Goal: Task Accomplishment & Management: Complete application form

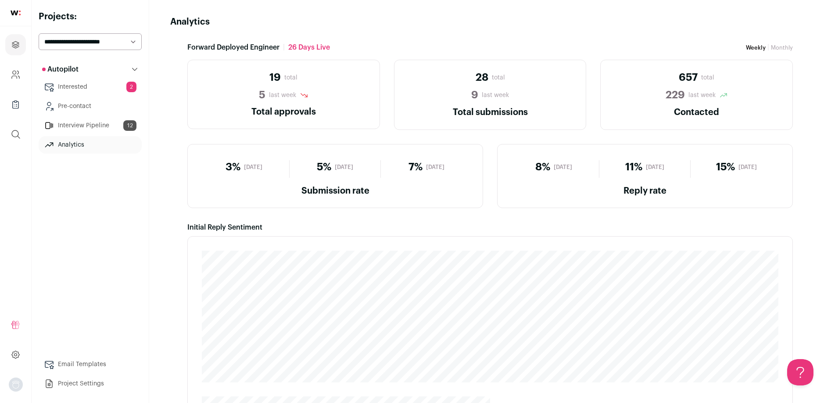
click at [78, 91] on link "Interested 2" at bounding box center [90, 87] width 103 height 18
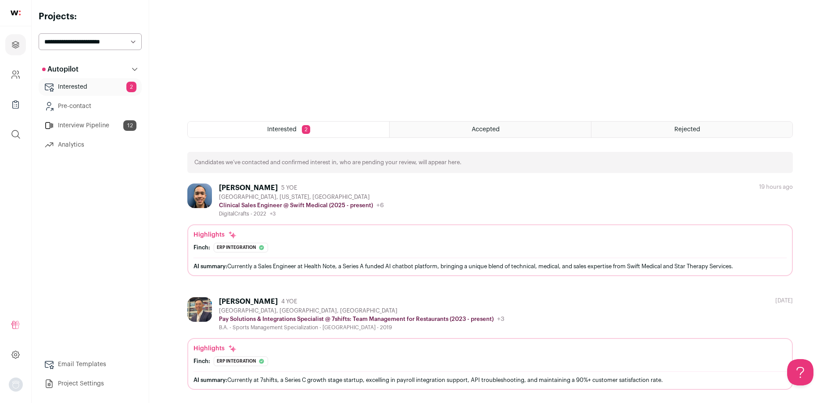
scroll to position [279, 0]
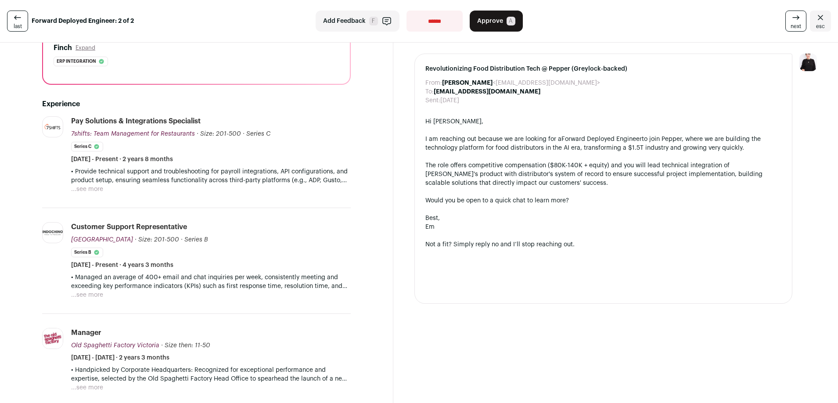
scroll to position [144, 0]
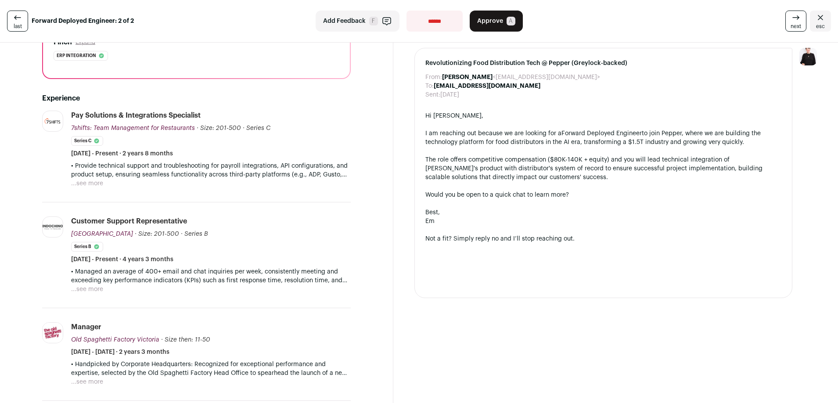
click at [91, 182] on button "...see more" at bounding box center [87, 183] width 32 height 9
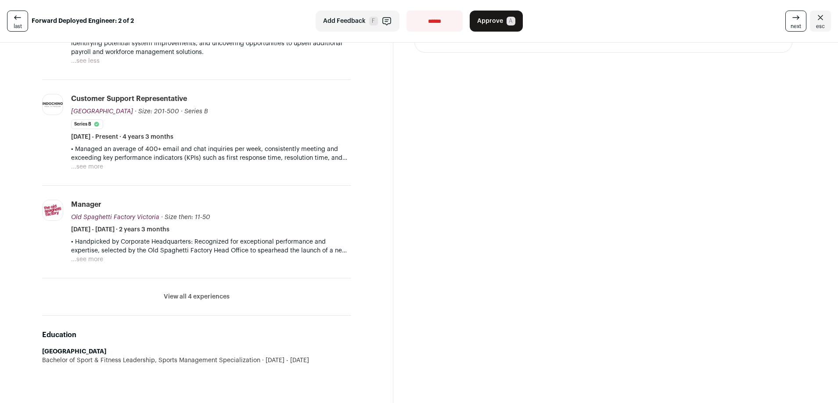
scroll to position [392, 0]
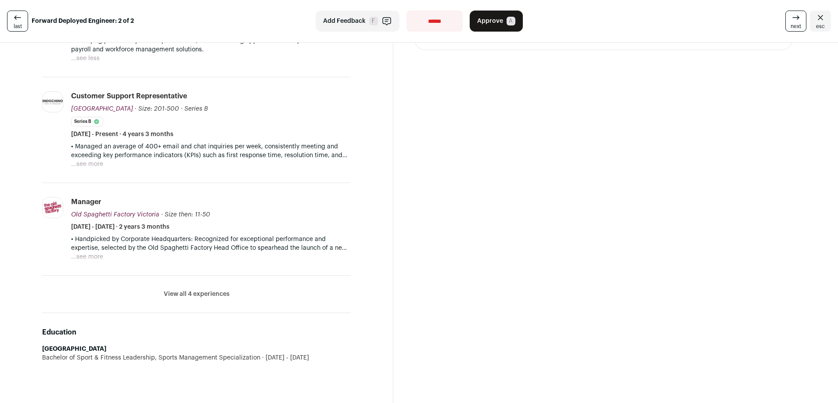
click at [93, 254] on button "...see more" at bounding box center [87, 256] width 32 height 9
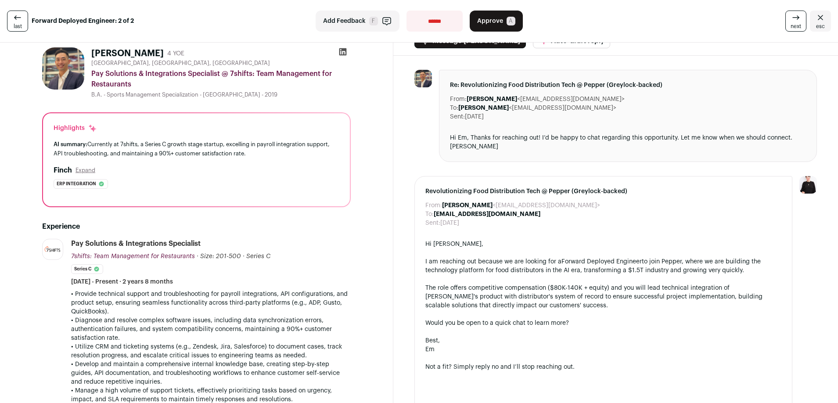
scroll to position [188, 0]
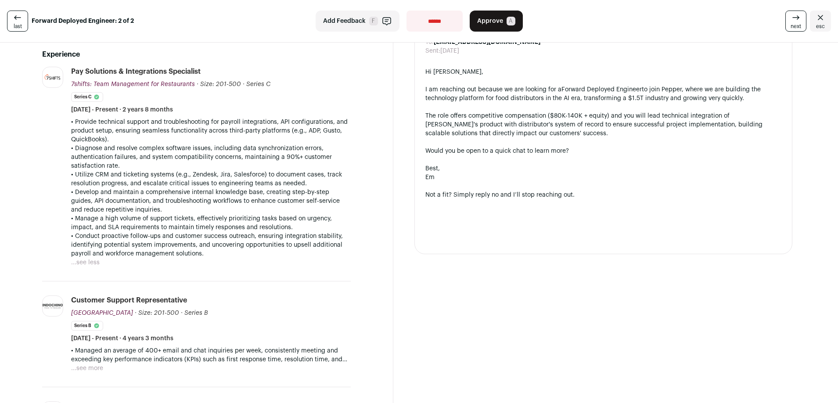
click at [41, 30] on div "last Forward Deployed Engineer: 2 of 2" at bounding box center [142, 21] width 270 height 21
click at [19, 21] on icon at bounding box center [17, 17] width 11 height 11
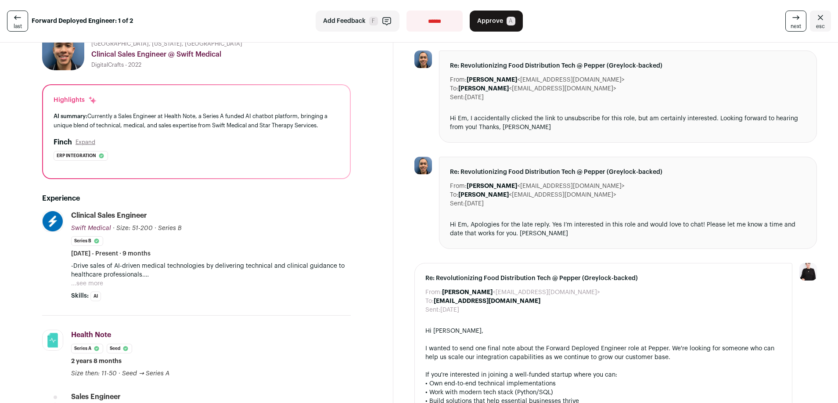
scroll to position [43, 0]
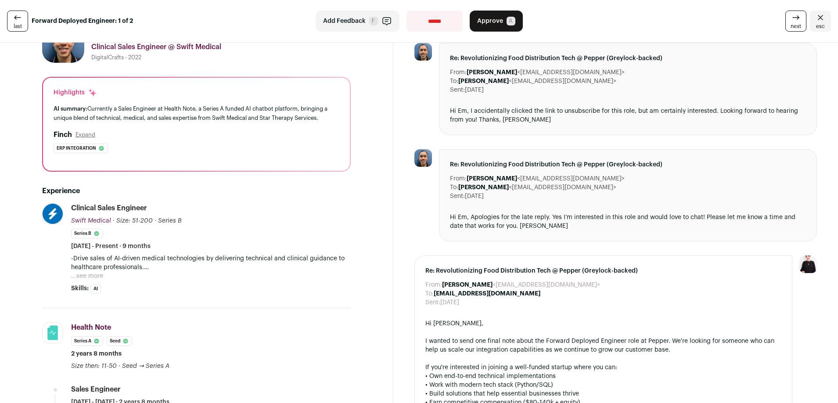
click at [95, 277] on button "...see more" at bounding box center [87, 276] width 32 height 9
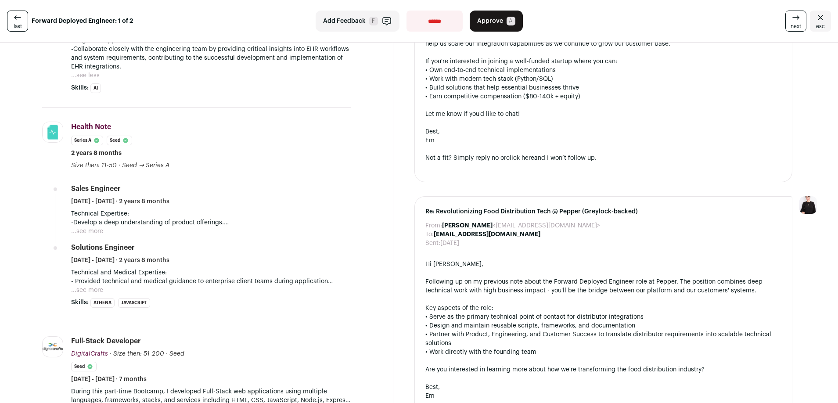
scroll to position [352, 0]
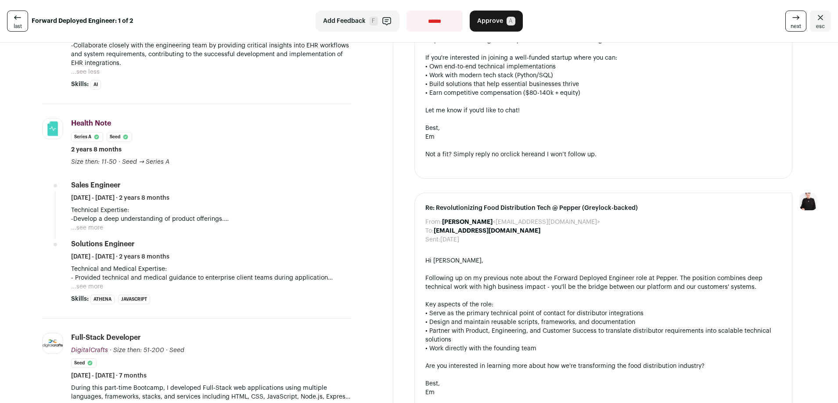
click at [96, 285] on button "...see more" at bounding box center [87, 286] width 32 height 9
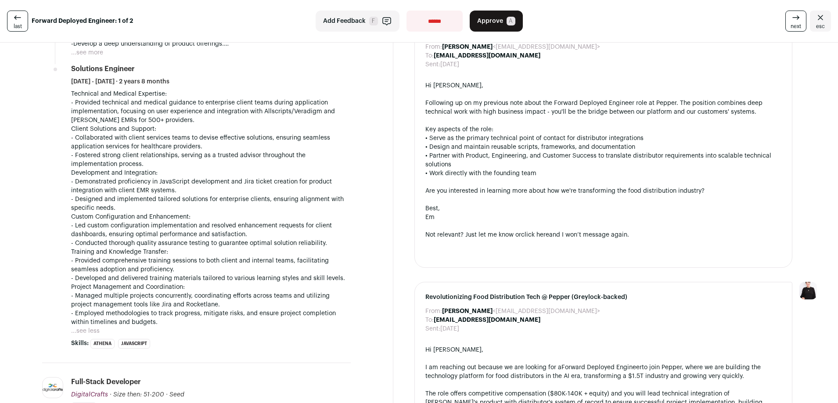
scroll to position [739, 0]
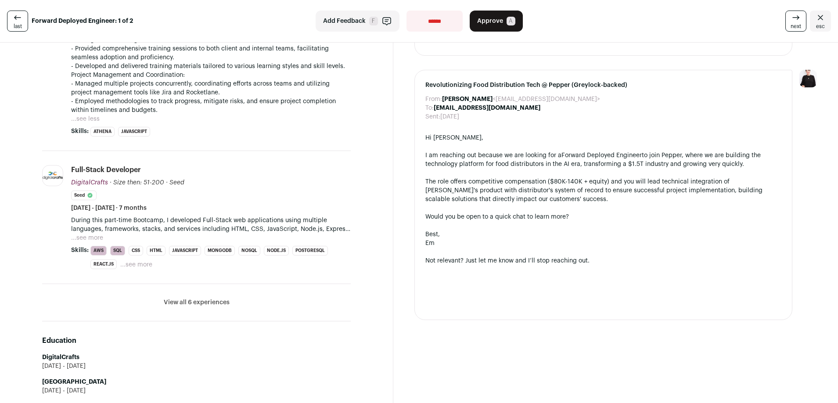
click at [127, 263] on button "...see more" at bounding box center [136, 264] width 32 height 9
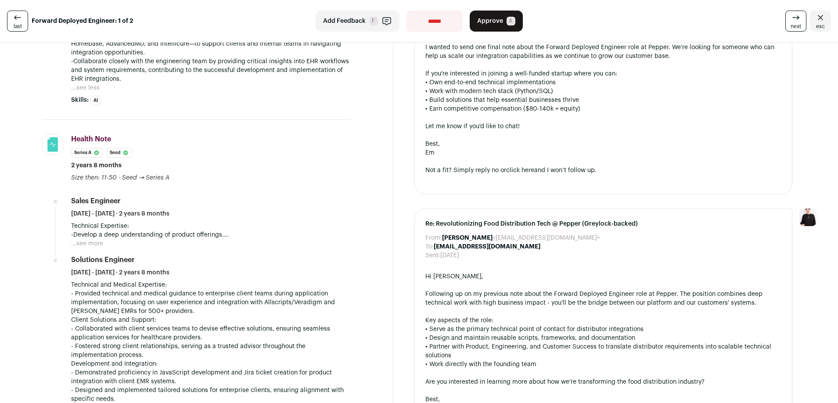
scroll to position [240, 0]
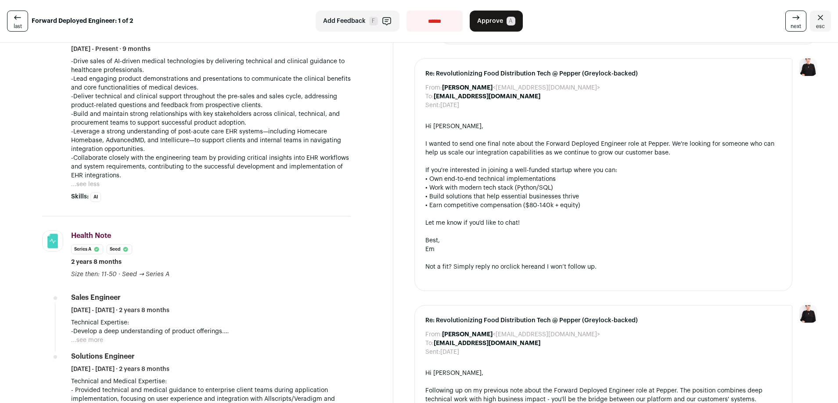
click at [190, 181] on div "-Drive sales of AI-driven medical technologies by delivering technical and clin…" at bounding box center [210, 123] width 279 height 132
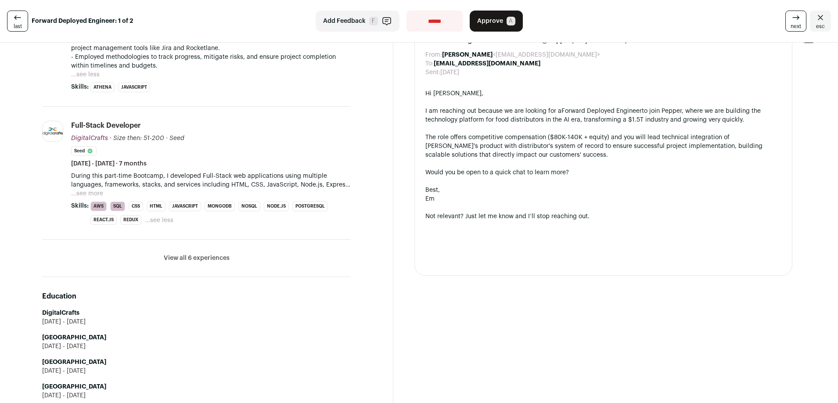
scroll to position [729, 0]
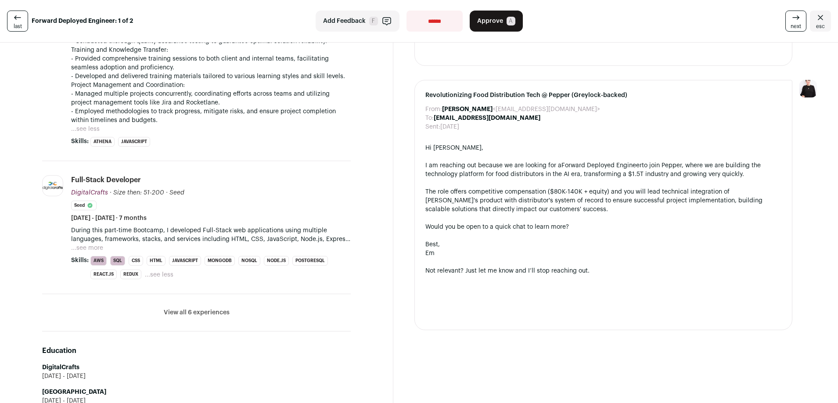
click at [84, 244] on button "...see more" at bounding box center [87, 248] width 32 height 9
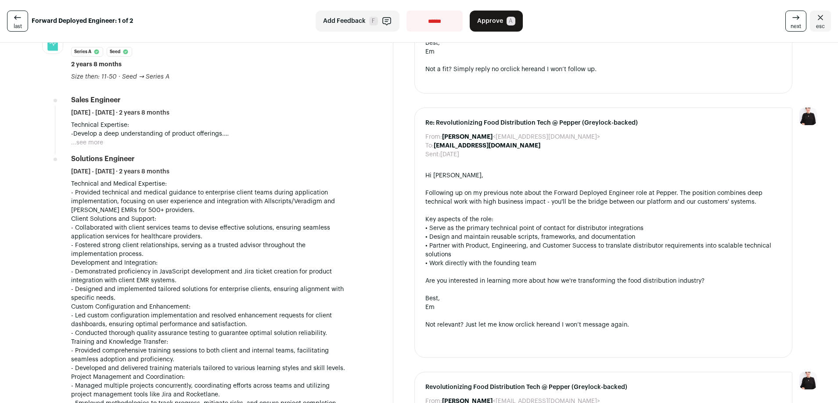
scroll to position [383, 0]
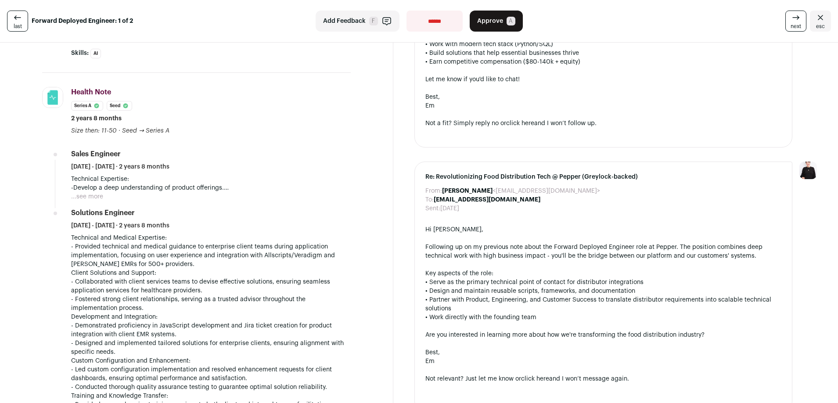
click at [88, 197] on button "...see more" at bounding box center [87, 196] width 32 height 9
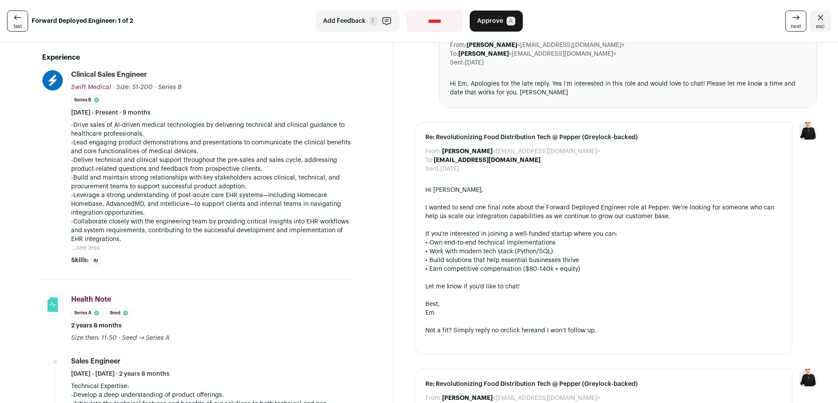
scroll to position [128, 0]
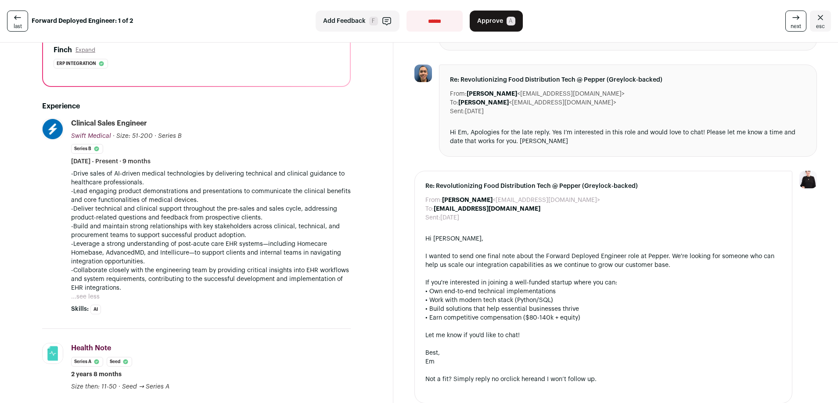
click at [785, 18] on link "next" at bounding box center [795, 21] width 21 height 21
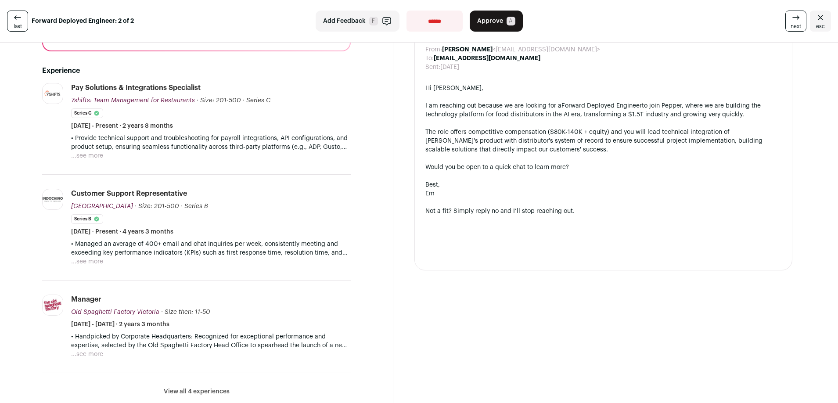
scroll to position [271, 0]
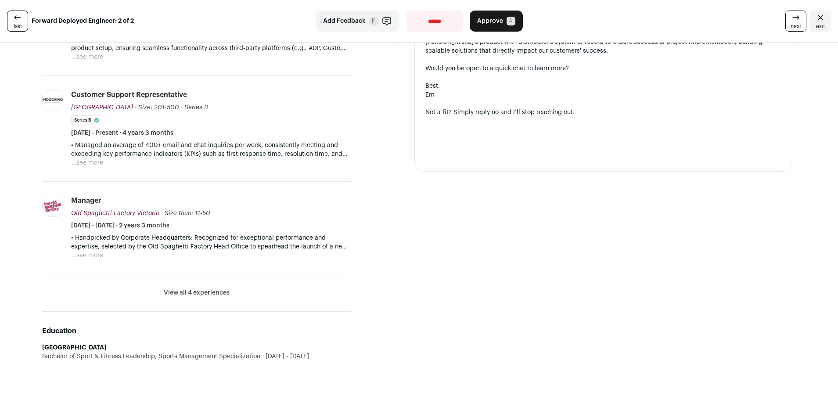
click at [201, 295] on button "View all 4 experiences" at bounding box center [197, 292] width 66 height 9
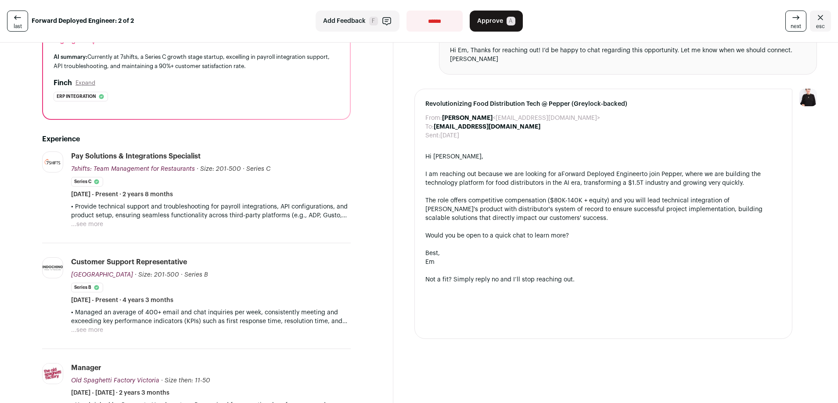
scroll to position [84, 0]
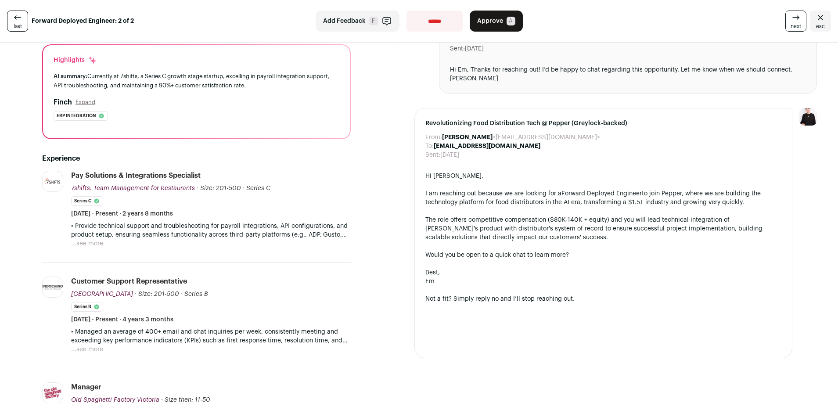
click at [94, 349] on button "...see more" at bounding box center [87, 349] width 32 height 9
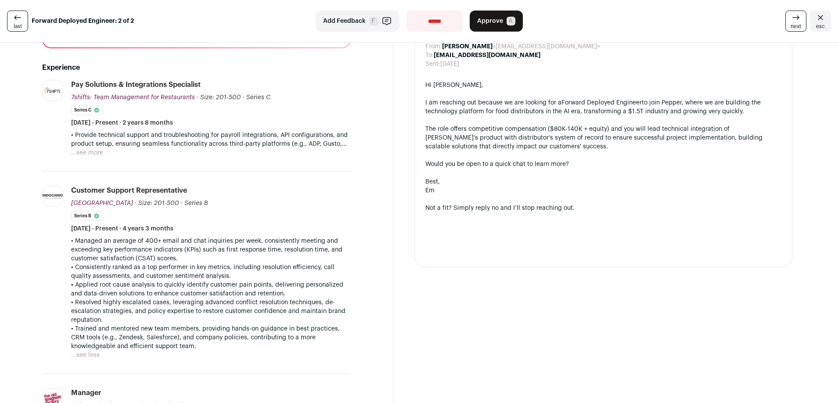
scroll to position [183, 0]
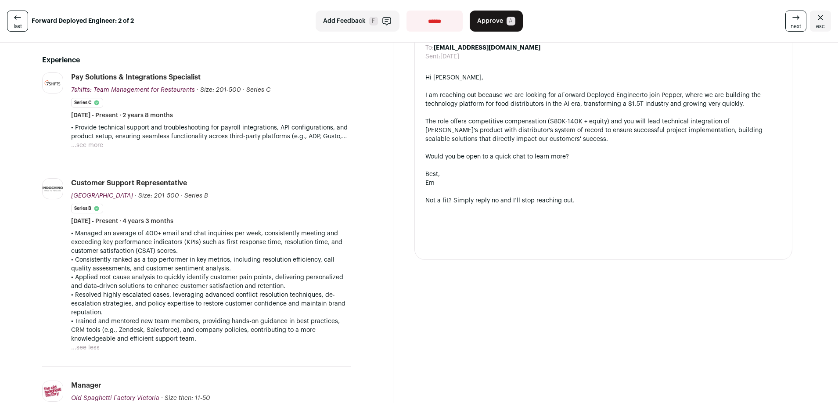
click at [87, 144] on button "...see more" at bounding box center [87, 145] width 32 height 9
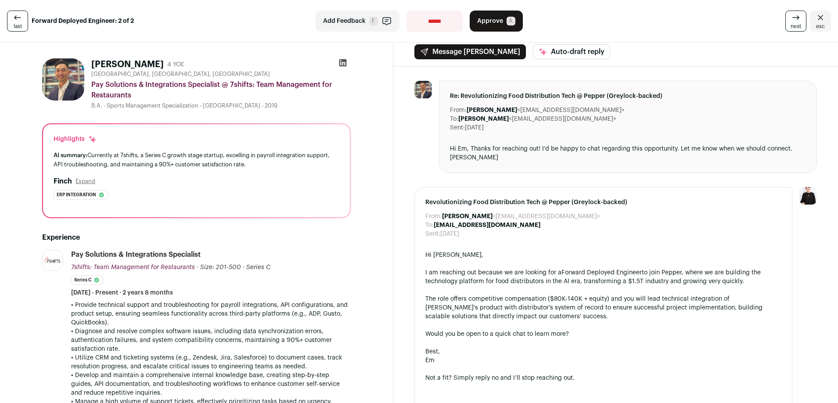
scroll to position [0, 0]
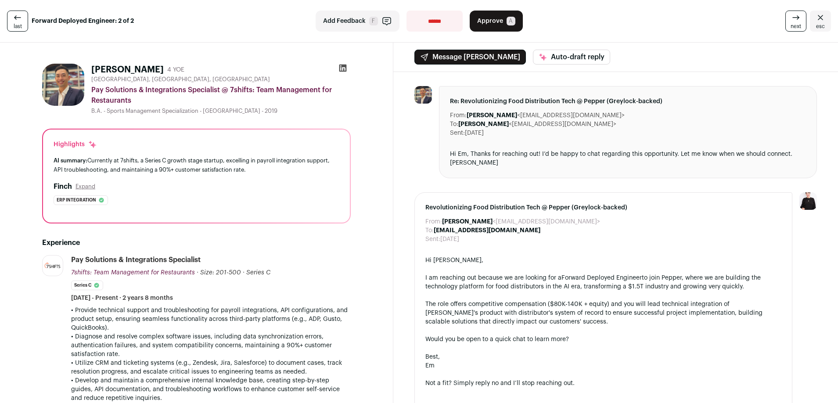
click at [85, 186] on button "Expand" at bounding box center [85, 186] width 20 height 7
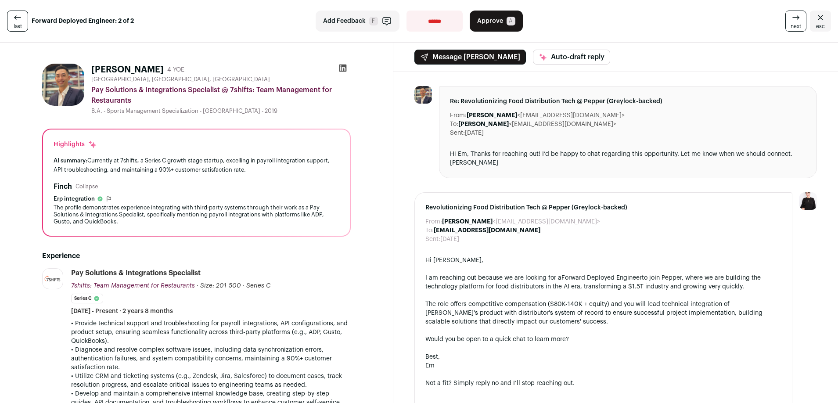
click at [15, 26] on span "last" at bounding box center [18, 26] width 8 height 7
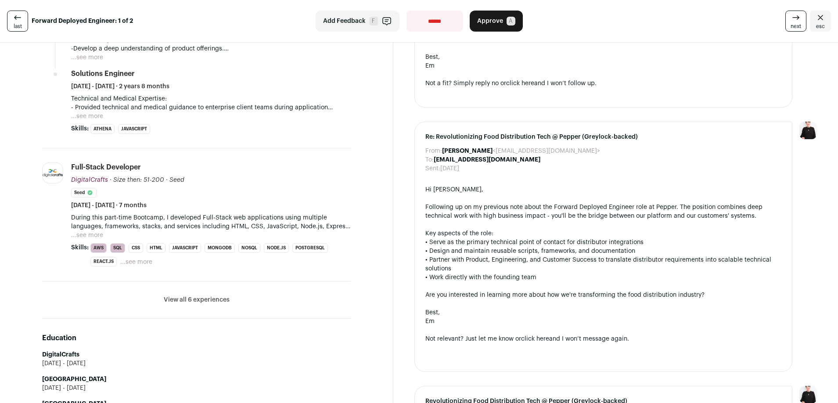
scroll to position [433, 0]
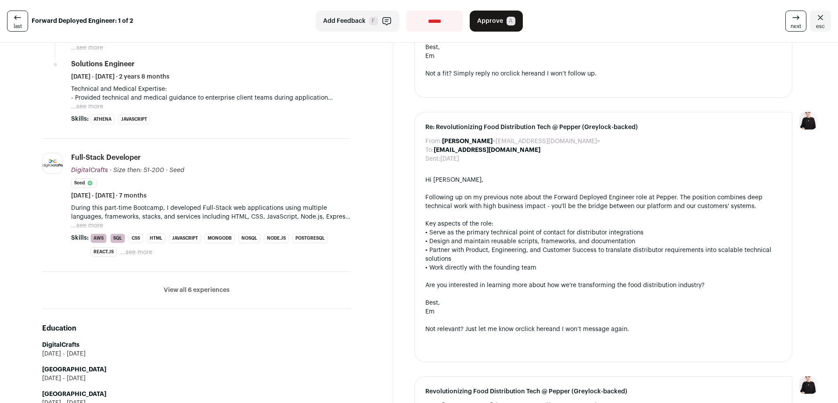
click at [101, 225] on button "...see more" at bounding box center [87, 225] width 32 height 9
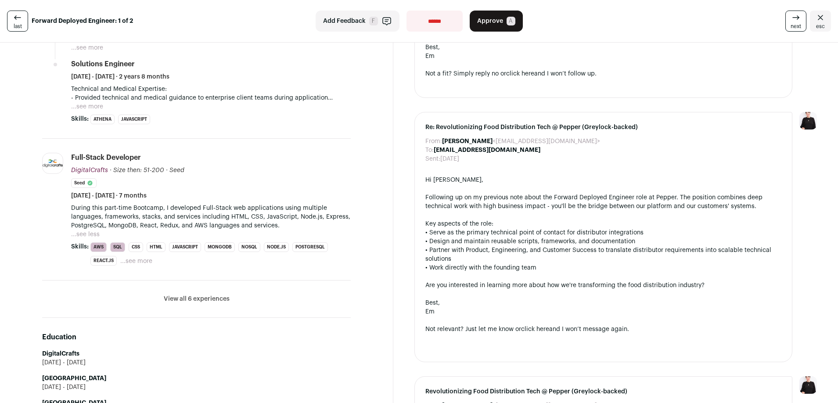
click at [200, 299] on button "View all 6 experiences" at bounding box center [197, 298] width 66 height 9
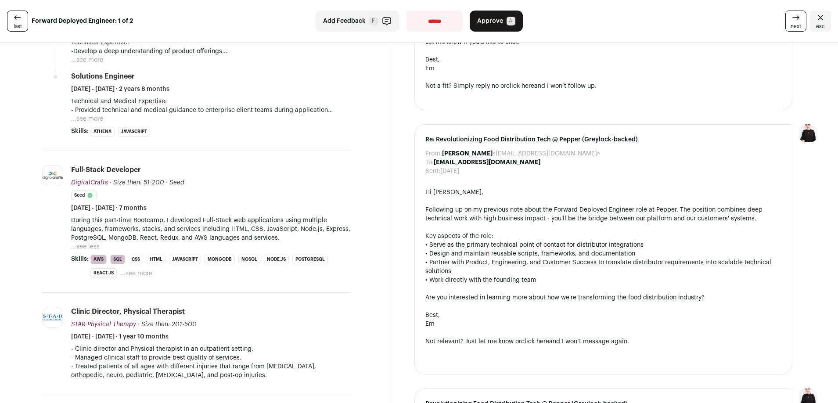
scroll to position [423, 0]
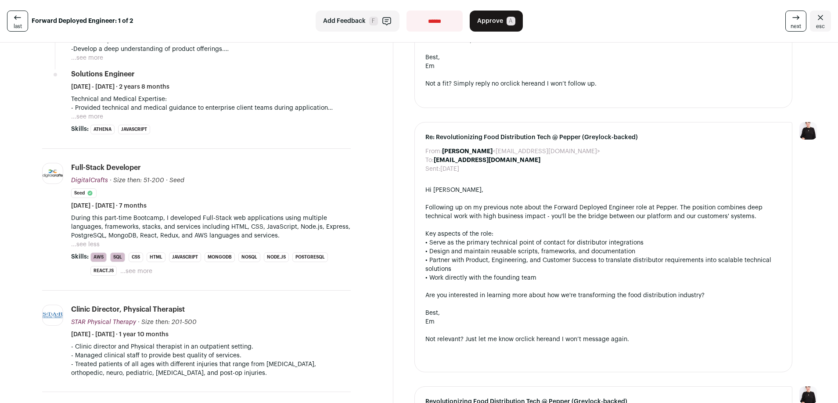
click at [88, 246] on button "...see less" at bounding box center [85, 244] width 29 height 9
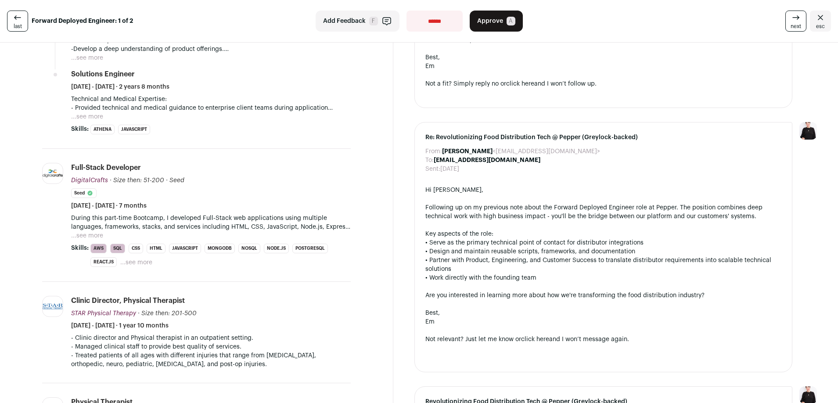
click at [86, 238] on button "...see more" at bounding box center [87, 235] width 32 height 9
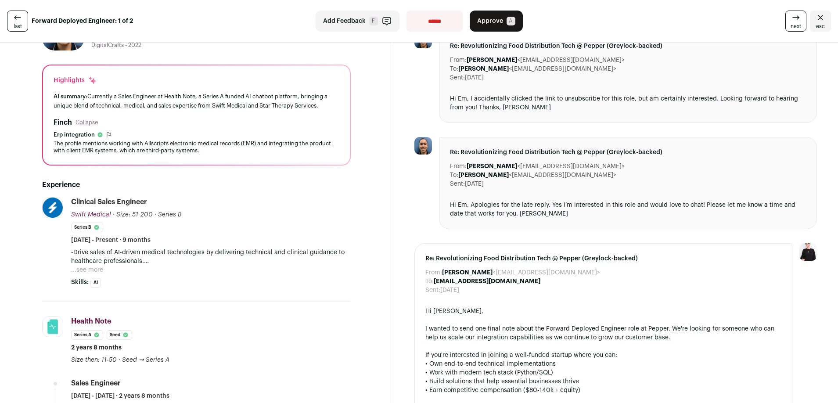
scroll to position [0, 0]
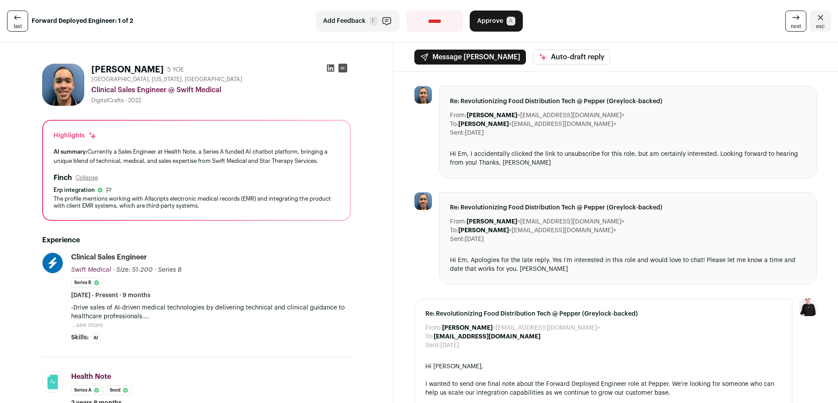
click at [790, 19] on icon at bounding box center [795, 17] width 11 height 11
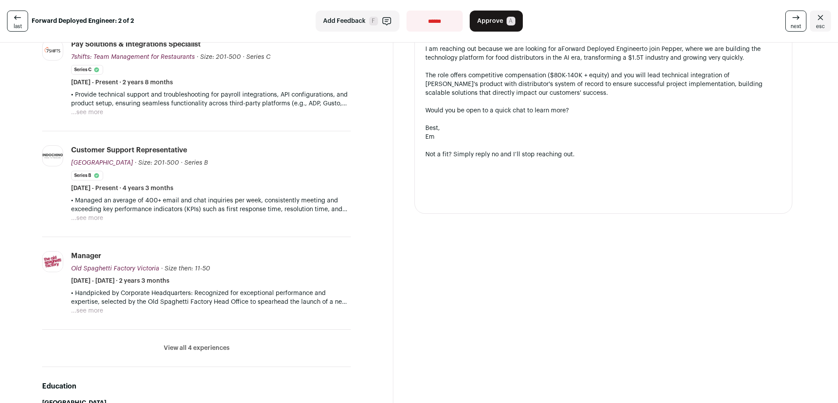
scroll to position [284, 0]
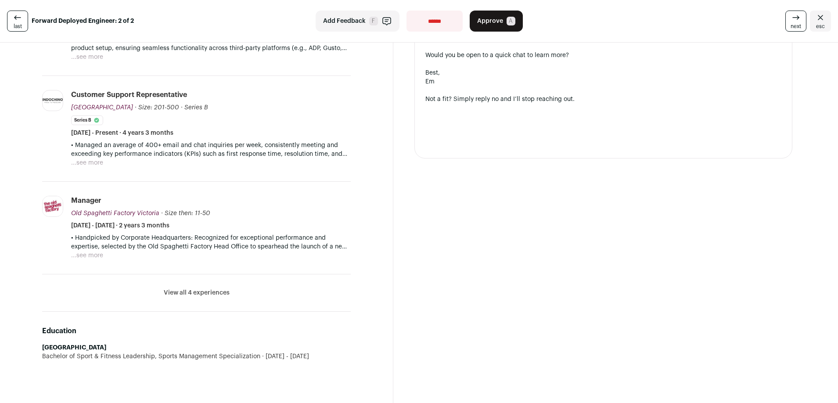
click at [195, 289] on button "View all 4 experiences" at bounding box center [197, 292] width 66 height 9
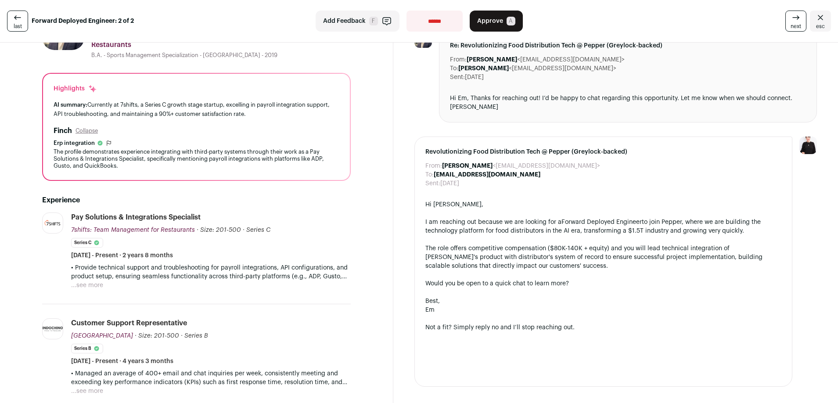
scroll to position [0, 0]
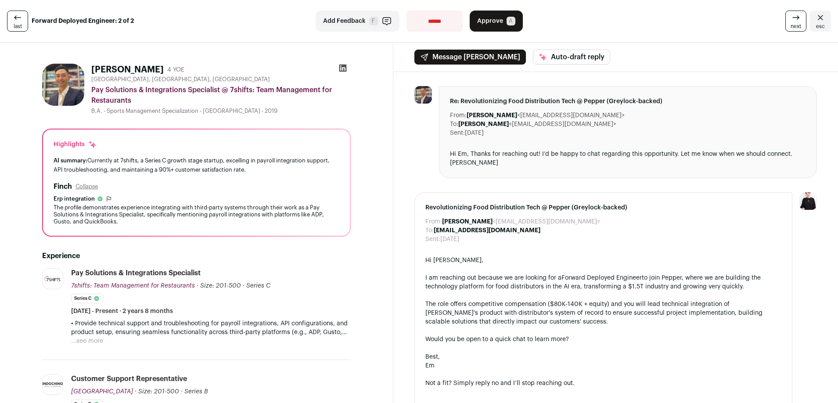
click at [87, 337] on button "...see more" at bounding box center [87, 341] width 32 height 9
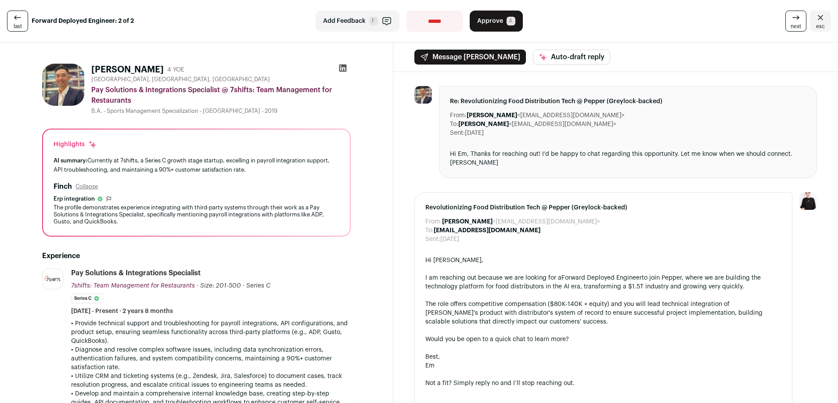
click at [488, 23] on span "Approve" at bounding box center [490, 21] width 26 height 9
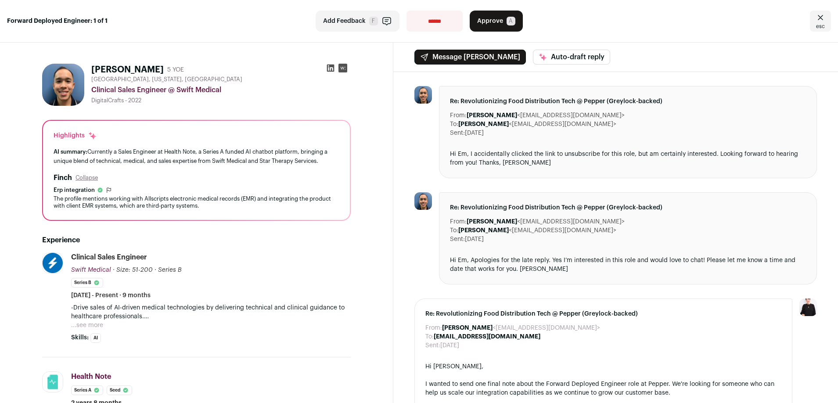
click at [431, 25] on select "**********" at bounding box center [434, 21] width 56 height 21
click at [414, 24] on select "**********" at bounding box center [434, 21] width 56 height 21
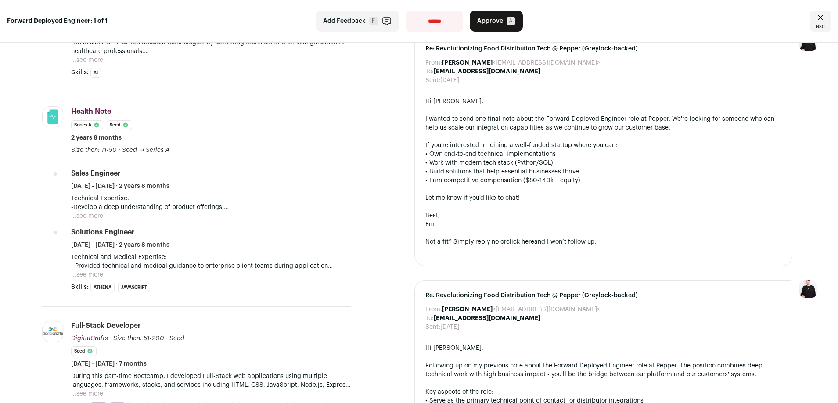
scroll to position [266, 0]
click at [441, 28] on select "**********" at bounding box center [434, 21] width 56 height 21
click at [406, 11] on select "**********" at bounding box center [434, 21] width 56 height 21
click at [426, 24] on select "**********" at bounding box center [434, 21] width 56 height 21
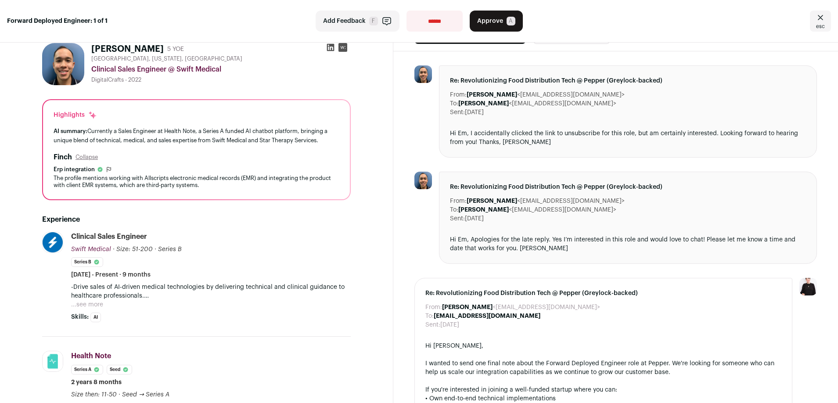
scroll to position [0, 0]
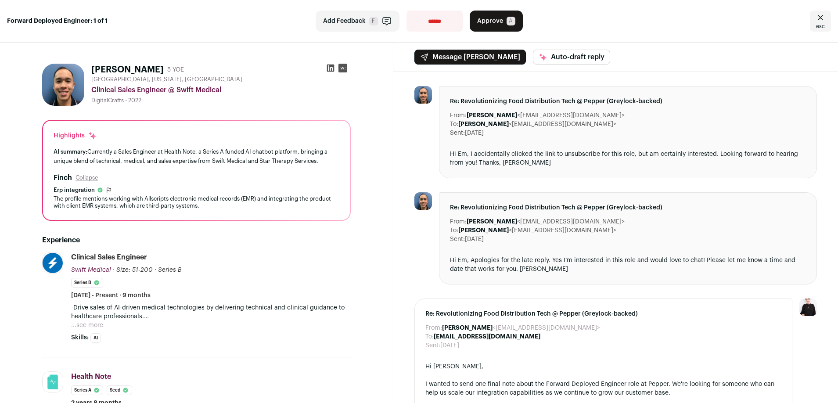
click at [441, 25] on select "**********" at bounding box center [434, 21] width 56 height 21
click at [91, 326] on button "...see more" at bounding box center [87, 325] width 32 height 9
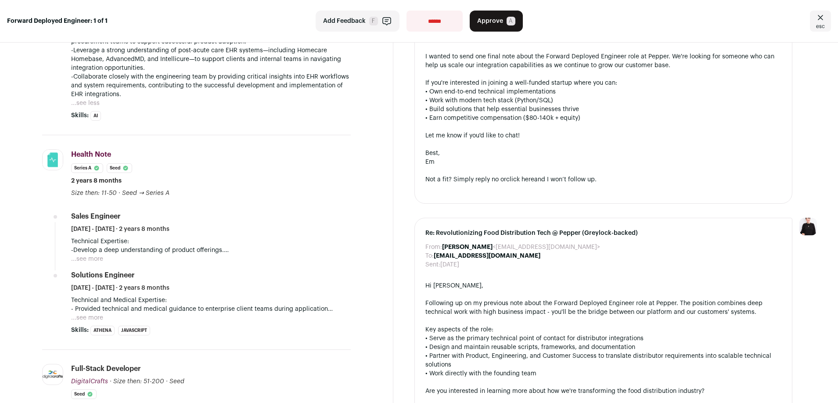
scroll to position [328, 0]
click at [85, 262] on button "...see more" at bounding box center [87, 258] width 32 height 9
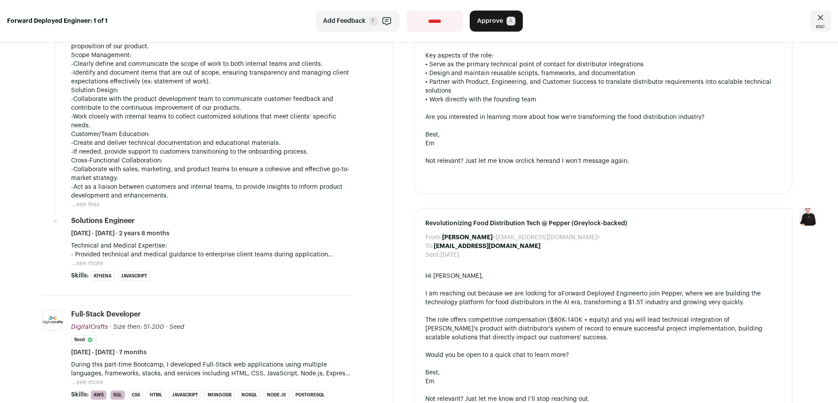
scroll to position [608, 0]
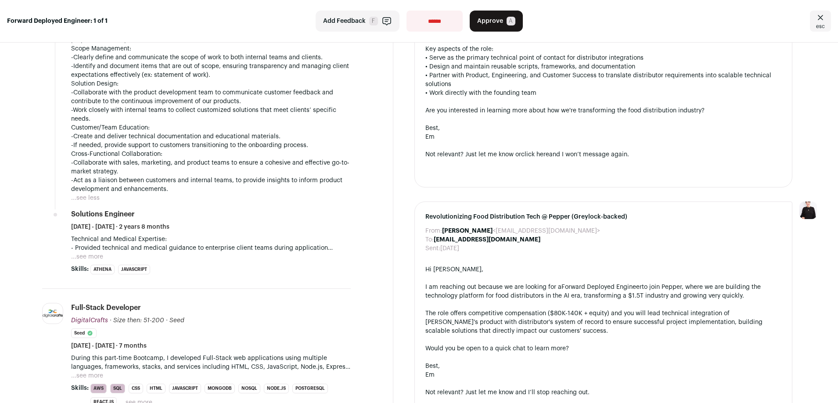
click at [97, 258] on button "...see more" at bounding box center [87, 256] width 32 height 9
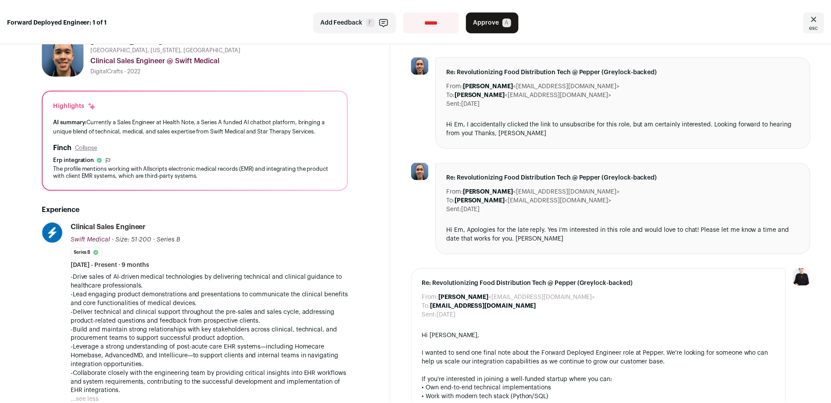
scroll to position [0, 0]
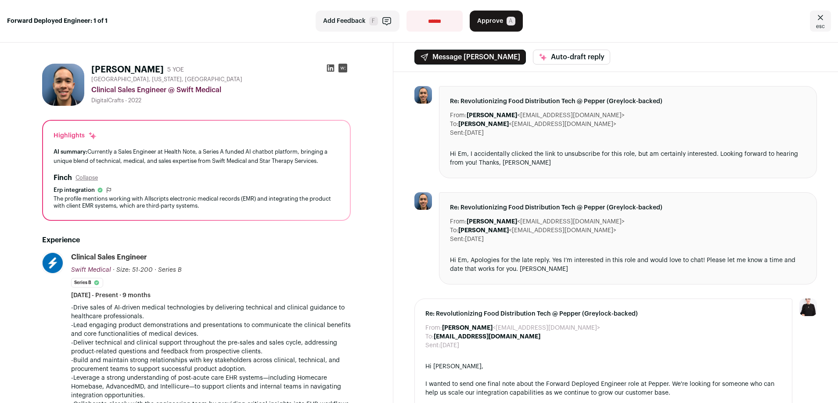
click at [411, 19] on select "**********" at bounding box center [434, 21] width 56 height 21
select select "**********"
click at [406, 11] on select "**********" at bounding box center [434, 21] width 56 height 21
